Goal: Task Accomplishment & Management: Complete application form

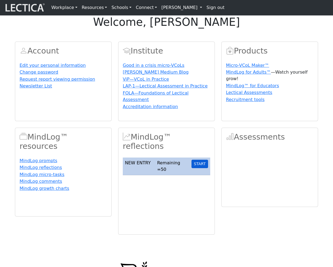
click at [204, 168] on button "START" at bounding box center [200, 164] width 17 height 8
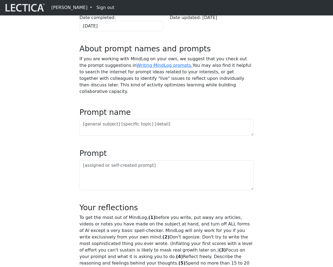
scroll to position [165, 0]
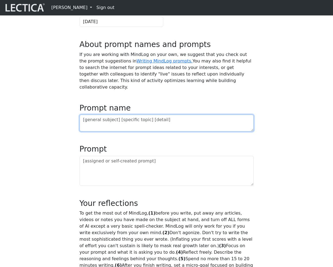
click at [122, 132] on textarea at bounding box center [167, 123] width 174 height 17
type textarea "tt"
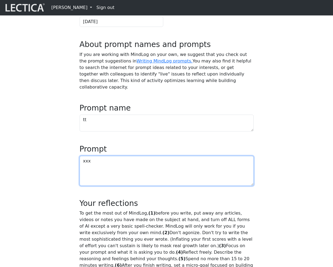
type textarea "xxx"
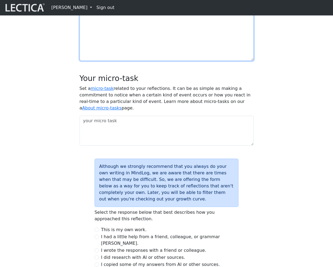
scroll to position [539, 0]
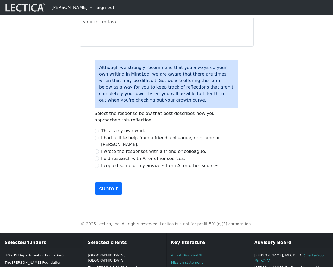
type textarea "vvv"
click at [97, 154] on input "I wrote the responses with a friend or colleague." at bounding box center [97, 152] width 4 height 4
radio input "true"
click at [111, 195] on button "submit" at bounding box center [109, 188] width 28 height 13
